Goal: Register for event/course

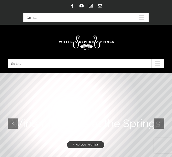
click at [144, 17] on div "Secondary Mobile Menu" at bounding box center [142, 17] width 13 height 8
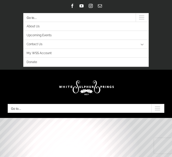
click at [143, 16] on div "Secondary Mobile Menu" at bounding box center [142, 17] width 13 height 8
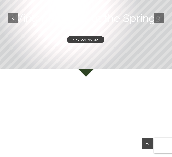
scroll to position [112, 0]
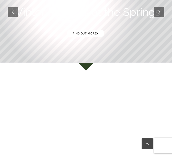
click at [83, 30] on link "Find out more" at bounding box center [85, 33] width 37 height 7
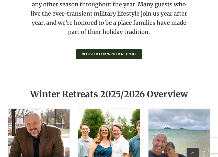
scroll to position [318, 0]
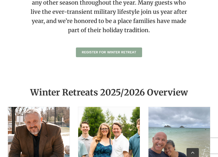
click at [101, 51] on span "Register for Winter Retreat" at bounding box center [109, 52] width 55 height 4
